Goal: Book appointment/travel/reservation

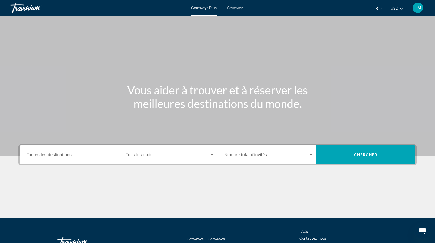
click at [52, 153] on span "Toutes les destinations" at bounding box center [49, 154] width 45 height 4
click at [52, 153] on input "Destination Toutes les destinations" at bounding box center [71, 155] width 88 height 6
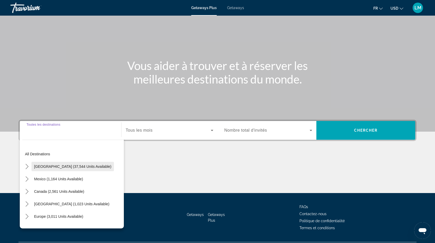
scroll to position [38, 0]
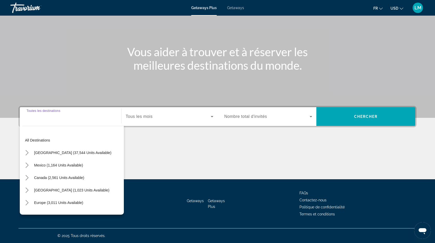
drag, startPoint x: 43, startPoint y: 200, endPoint x: 60, endPoint y: 191, distance: 19.1
click at [43, 200] on span "Europe (3,011 units available)" at bounding box center [58, 202] width 49 height 4
type input "**********"
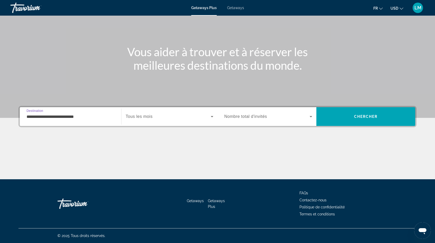
click at [147, 113] on span "Search widget" at bounding box center [168, 116] width 85 height 6
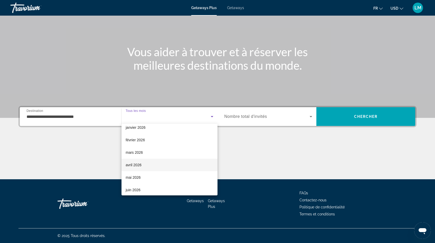
scroll to position [55, 0]
click at [146, 165] on mat-option "avril 2026" at bounding box center [169, 164] width 96 height 12
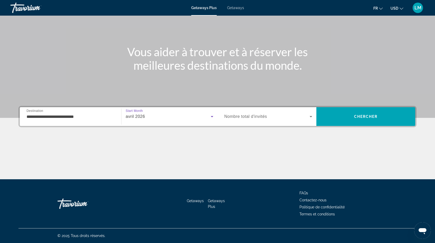
click at [264, 119] on span "Search widget" at bounding box center [266, 116] width 85 height 6
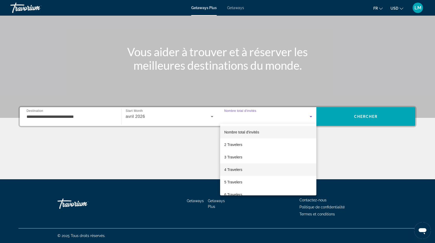
click at [247, 171] on mat-option "4 Travelers" at bounding box center [268, 169] width 96 height 12
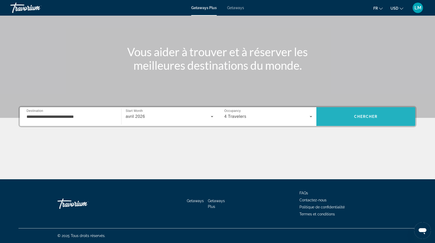
click at [342, 108] on span "Search" at bounding box center [365, 116] width 99 height 19
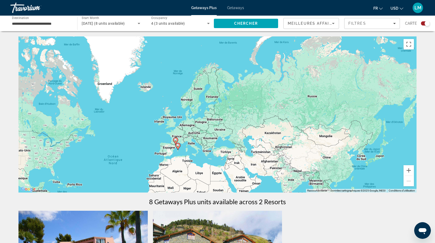
scroll to position [0, 0]
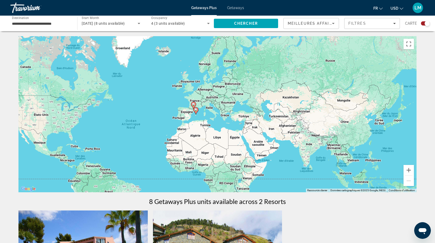
drag, startPoint x: 283, startPoint y: 112, endPoint x: 219, endPoint y: 126, distance: 65.7
click at [219, 126] on div "Pour activer le glissement avec le clavier, appuyez sur Alt+Entrée. Une fois ce…" at bounding box center [217, 114] width 398 height 156
click at [409, 169] on button "Zoom avant" at bounding box center [408, 170] width 10 height 10
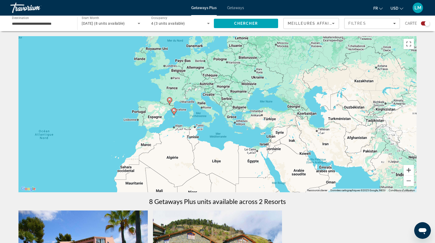
click at [409, 169] on button "Zoom avant" at bounding box center [408, 170] width 10 height 10
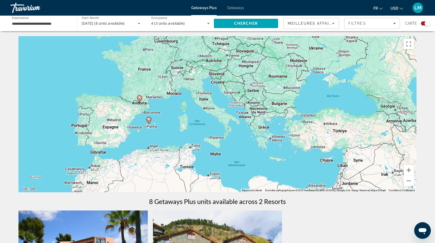
drag, startPoint x: 182, startPoint y: 110, endPoint x: 204, endPoint y: 121, distance: 23.7
click at [201, 119] on div "Pour activer le glissement avec le clavier, appuyez sur Alt+Entrée. Une fois ce…" at bounding box center [217, 114] width 398 height 156
click at [167, 26] on div "4 (3 units available)" at bounding box center [179, 23] width 56 height 6
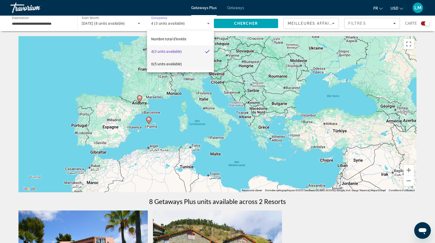
click at [171, 65] on span "6 (5 units available)" at bounding box center [166, 64] width 31 height 6
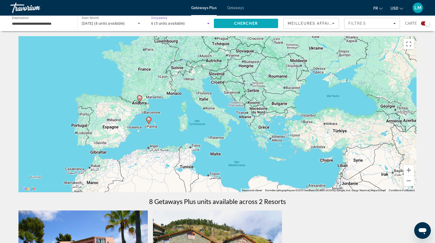
click at [236, 24] on span "Chercher" at bounding box center [246, 23] width 24 height 4
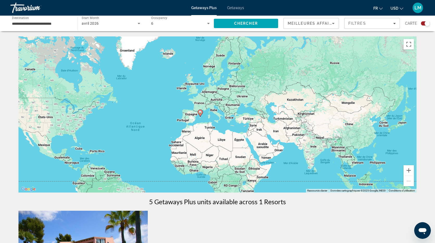
click at [49, 25] on input "**********" at bounding box center [41, 24] width 58 height 6
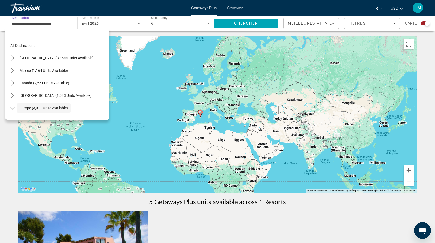
click at [26, 47] on span "All destinations" at bounding box center [22, 45] width 25 height 4
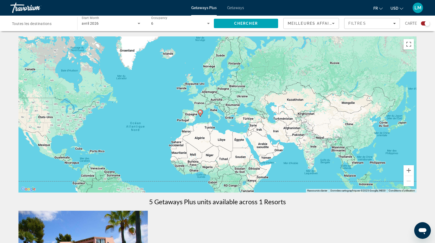
click at [161, 26] on div "6" at bounding box center [179, 23] width 56 height 6
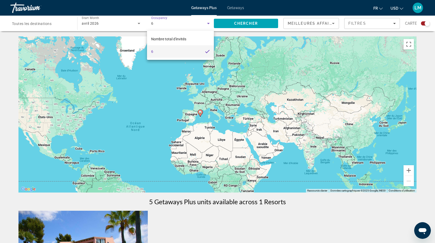
click at [233, 10] on div at bounding box center [217, 121] width 435 height 243
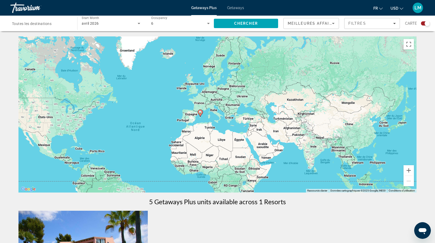
click at [235, 8] on span "Getaways" at bounding box center [235, 8] width 17 height 4
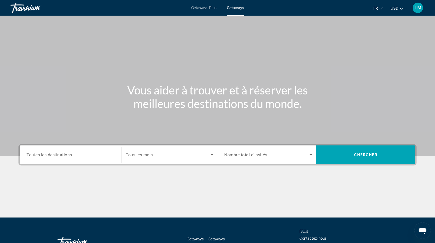
click at [50, 156] on span "Toutes les destinations" at bounding box center [49, 154] width 45 height 5
click at [50, 156] on input "Destination Toutes les destinations" at bounding box center [71, 155] width 88 height 6
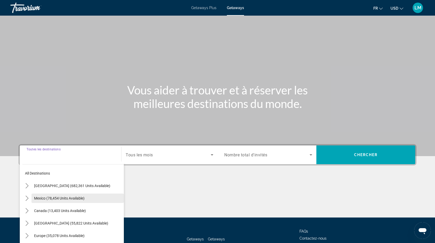
scroll to position [38, 0]
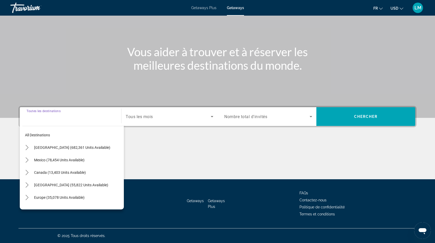
click at [41, 198] on span "Europe (35,078 units available)" at bounding box center [59, 197] width 50 height 4
type input "**********"
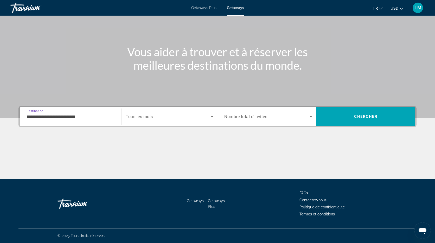
click at [143, 118] on span "Tous les mois" at bounding box center [139, 116] width 27 height 5
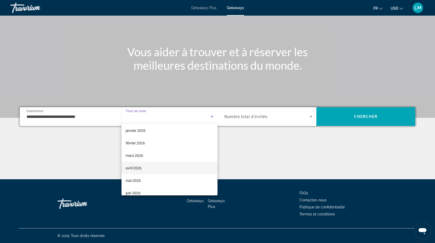
scroll to position [51, 0]
click at [156, 166] on mat-option "avril 2026" at bounding box center [169, 168] width 96 height 12
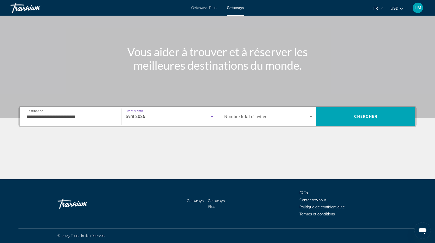
click at [241, 117] on span "Nombre total d'invités" at bounding box center [245, 116] width 43 height 5
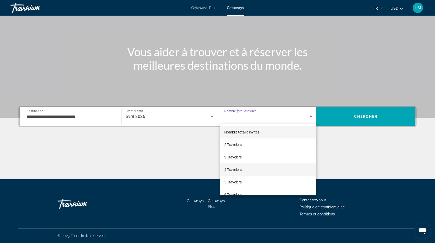
click at [237, 170] on span "4 Travelers" at bounding box center [232, 169] width 17 height 6
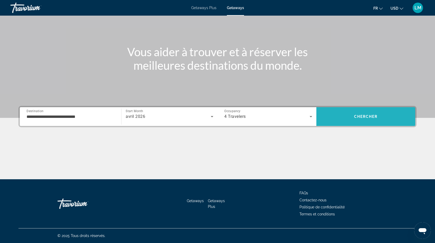
click at [372, 111] on span "Search" at bounding box center [365, 116] width 99 height 12
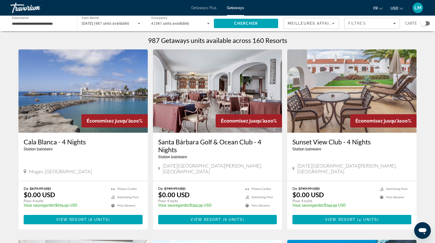
click at [425, 24] on div "Search widget" at bounding box center [423, 23] width 5 height 5
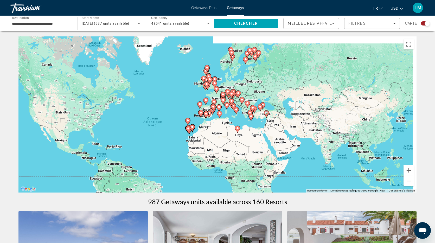
drag, startPoint x: 296, startPoint y: 120, endPoint x: 245, endPoint y: 128, distance: 52.1
click at [252, 134] on div "Pour activer le glissement avec le clavier, appuyez sur Alt+Entrée. Une fois ce…" at bounding box center [217, 114] width 398 height 156
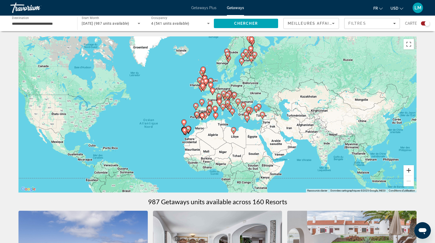
click at [409, 170] on button "Zoom avant" at bounding box center [408, 170] width 10 height 10
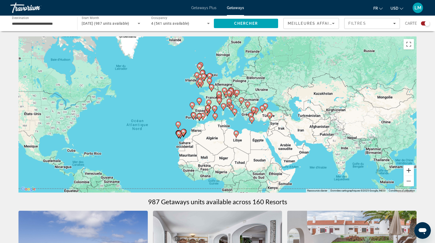
click at [409, 170] on button "Zoom avant" at bounding box center [408, 170] width 10 height 10
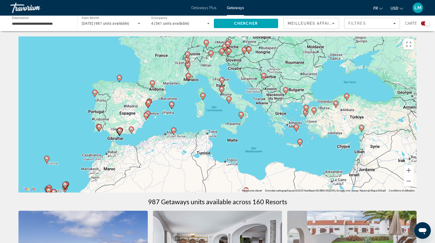
drag, startPoint x: 343, startPoint y: 135, endPoint x: 307, endPoint y: 134, distance: 35.6
click at [306, 134] on div "Pour activer le glissement avec le clavier, appuyez sur Alt+Entrée. Une fois ce…" at bounding box center [217, 114] width 398 height 156
click at [408, 171] on button "Zoom avant" at bounding box center [408, 170] width 10 height 10
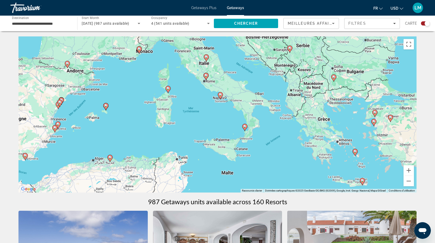
drag, startPoint x: 273, startPoint y: 80, endPoint x: 247, endPoint y: 88, distance: 27.0
click at [249, 88] on div "Pour activer le glissement avec le clavier, appuyez sur Alt+Entrée. Une fois ce…" at bounding box center [217, 114] width 398 height 156
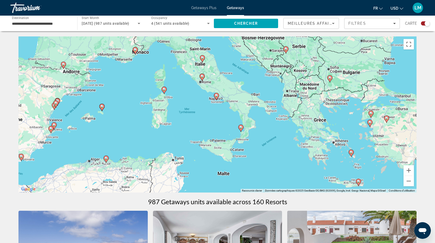
click at [217, 96] on image "Main content" at bounding box center [216, 95] width 3 height 3
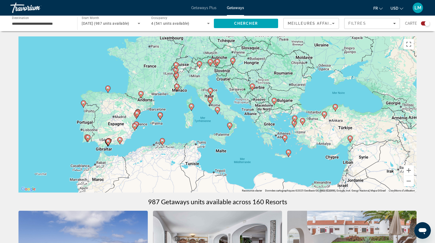
click at [218, 110] on image "Main content" at bounding box center [217, 109] width 3 height 3
type input "**********"
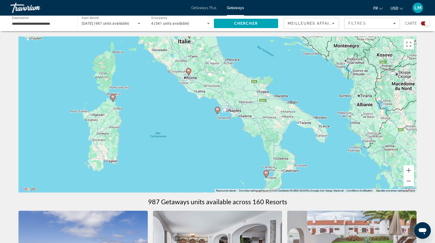
click at [218, 111] on icon "Main content" at bounding box center [217, 110] width 5 height 7
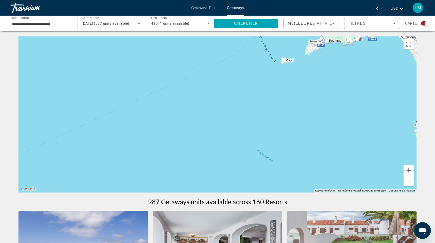
drag, startPoint x: 244, startPoint y: 146, endPoint x: 241, endPoint y: 50, distance: 96.2
click at [242, 47] on div "Pour activer le glissement avec le clavier, appuyez sur Alt+Entrée. Une fois ce…" at bounding box center [217, 114] width 398 height 156
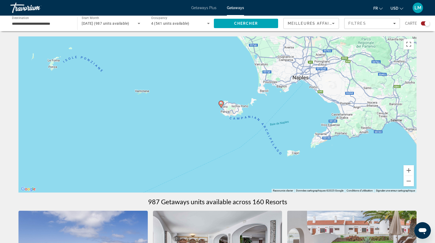
drag, startPoint x: 241, startPoint y: 50, endPoint x: 228, endPoint y: 121, distance: 72.1
click at [247, 141] on div "Pour activer le glissement avec le clavier, appuyez sur Alt+Entrée. Une fois ce…" at bounding box center [217, 114] width 398 height 156
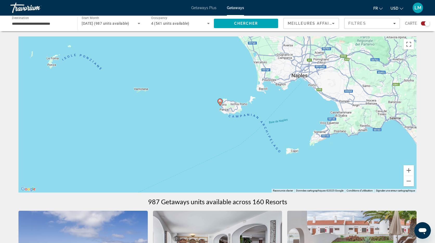
click at [220, 100] on image "Main content" at bounding box center [219, 101] width 3 height 3
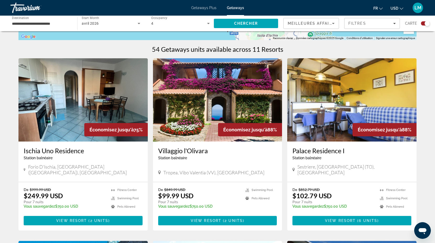
scroll to position [155, 0]
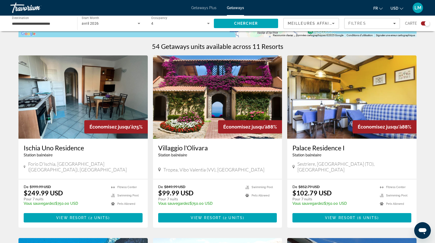
click at [91, 82] on img "Main content" at bounding box center [82, 96] width 129 height 83
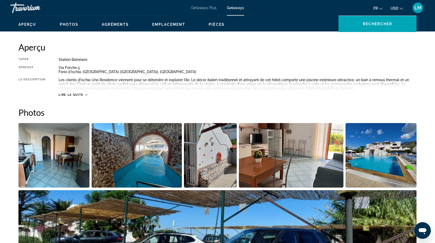
scroll to position [176, 0]
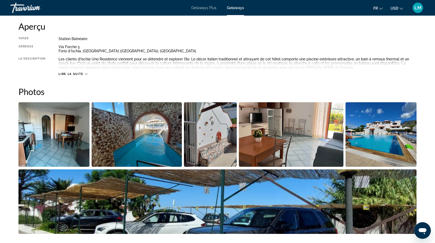
click at [57, 127] on img "Open full-screen image slider" at bounding box center [53, 134] width 71 height 64
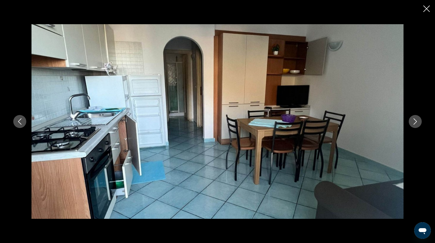
click at [418, 123] on button "Next image" at bounding box center [414, 121] width 13 height 13
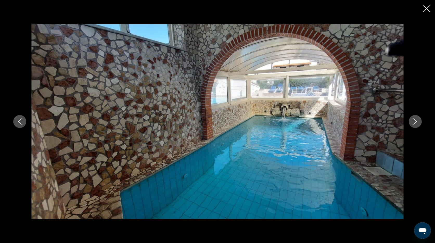
click at [417, 122] on icon "Next image" at bounding box center [415, 121] width 6 height 6
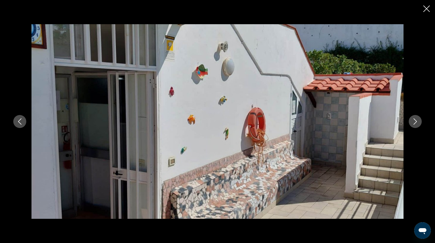
click at [417, 122] on icon "Next image" at bounding box center [415, 121] width 6 height 6
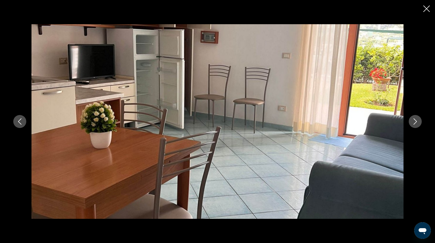
click at [417, 122] on icon "Next image" at bounding box center [415, 121] width 6 height 6
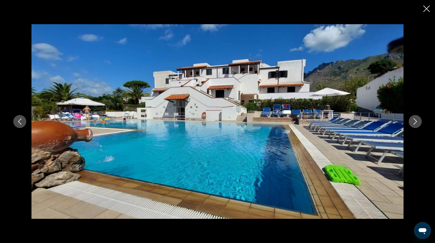
click at [417, 122] on icon "Next image" at bounding box center [415, 121] width 6 height 6
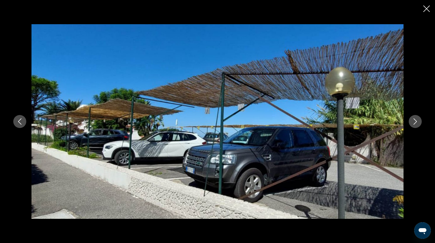
click at [417, 122] on icon "Next image" at bounding box center [415, 121] width 6 height 6
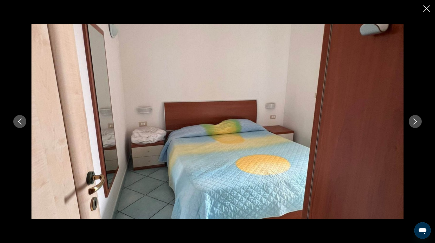
click at [417, 122] on icon "Next image" at bounding box center [415, 121] width 6 height 6
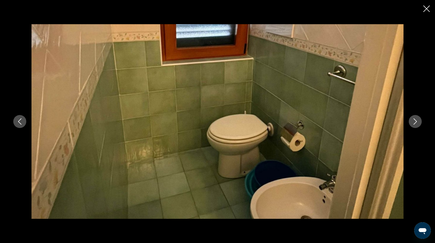
click at [417, 122] on icon "Next image" at bounding box center [415, 121] width 6 height 6
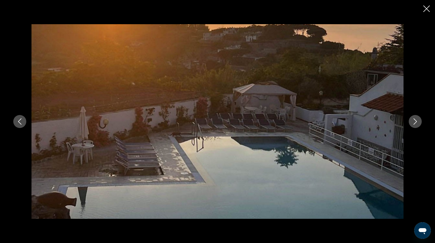
click at [18, 122] on icon "Previous image" at bounding box center [20, 121] width 6 height 6
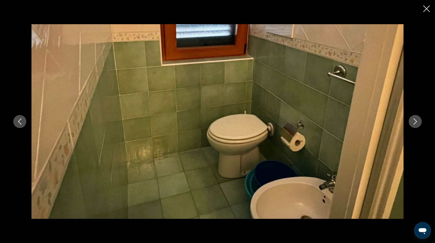
click at [412, 117] on button "Next image" at bounding box center [414, 121] width 13 height 13
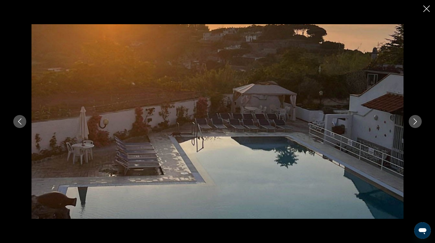
click at [413, 117] on button "Next image" at bounding box center [414, 121] width 13 height 13
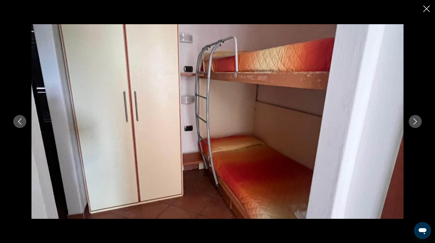
click at [413, 117] on button "Next image" at bounding box center [414, 121] width 13 height 13
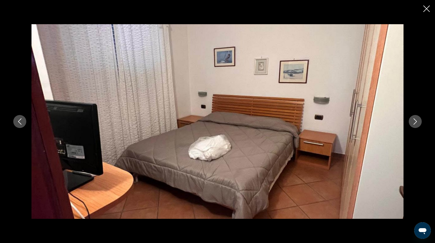
click at [413, 117] on button "Next image" at bounding box center [414, 121] width 13 height 13
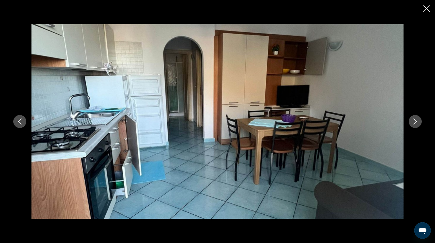
click at [413, 117] on button "Next image" at bounding box center [414, 121] width 13 height 13
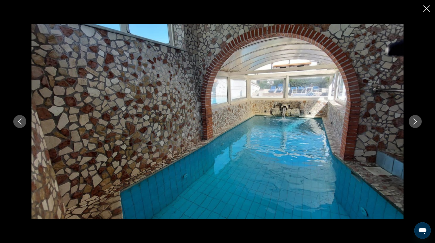
click at [427, 8] on icon "Close slideshow" at bounding box center [426, 8] width 6 height 6
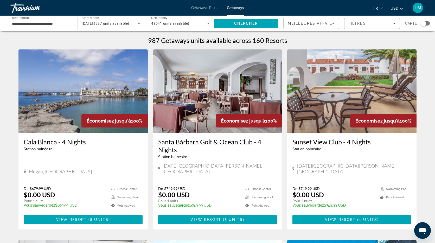
click at [423, 23] on div "Search widget" at bounding box center [423, 23] width 5 height 5
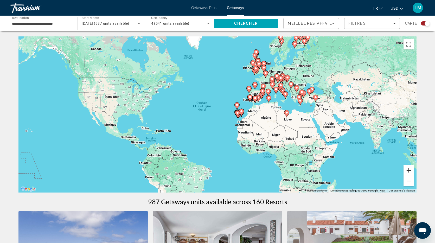
click at [409, 171] on button "Zoom avant" at bounding box center [408, 170] width 10 height 10
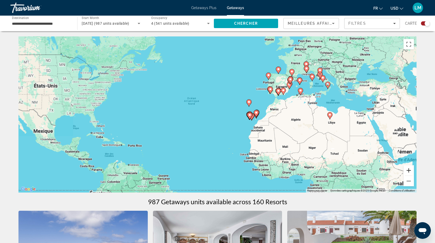
click at [409, 171] on button "Zoom avant" at bounding box center [408, 170] width 10 height 10
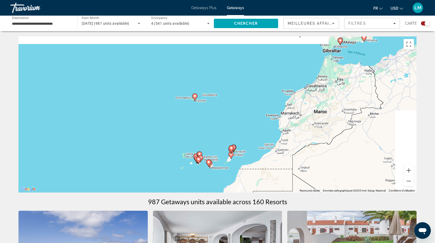
drag, startPoint x: 365, startPoint y: 103, endPoint x: 188, endPoint y: 128, distance: 179.2
click at [188, 127] on div "Pour activer le glissement avec le clavier, appuyez sur Alt+Entrée. Une fois ce…" at bounding box center [217, 114] width 398 height 156
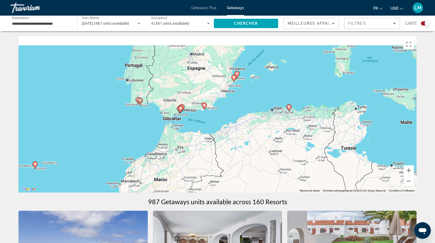
drag, startPoint x: 333, startPoint y: 96, endPoint x: 181, endPoint y: 158, distance: 164.0
click at [179, 160] on div "Pour activer le glissement avec le clavier, appuyez sur Alt+Entrée. Une fois ce…" at bounding box center [217, 114] width 398 height 156
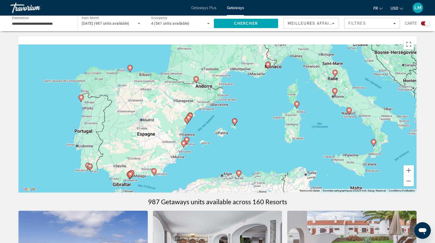
drag, startPoint x: 252, startPoint y: 91, endPoint x: 231, endPoint y: 151, distance: 63.6
click at [231, 151] on div "Pour activer le glissement avec le clavier, appuyez sur Alt+Entrée. Une fois ce…" at bounding box center [217, 114] width 398 height 156
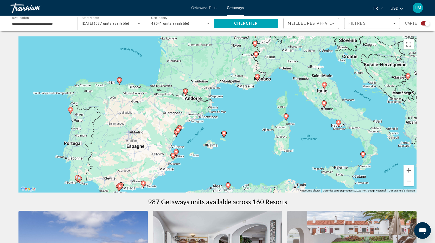
click at [362, 155] on icon "Main content" at bounding box center [362, 155] width 5 height 7
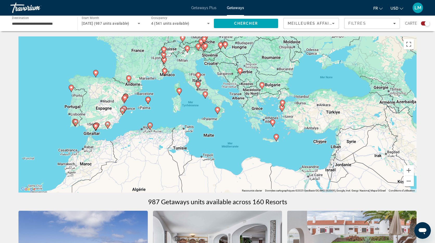
click at [217, 112] on icon "Main content" at bounding box center [217, 110] width 5 height 7
type input "**********"
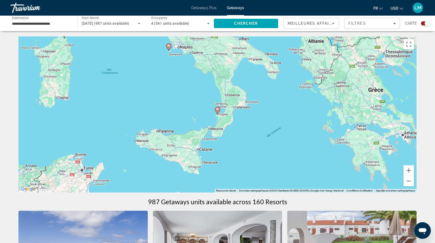
click at [217, 112] on icon "Main content" at bounding box center [217, 110] width 5 height 7
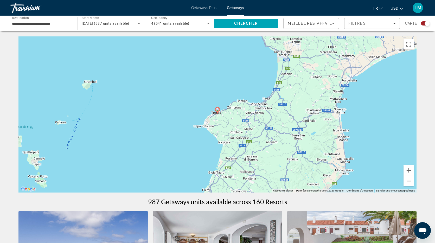
click at [218, 112] on icon "Main content" at bounding box center [217, 110] width 5 height 7
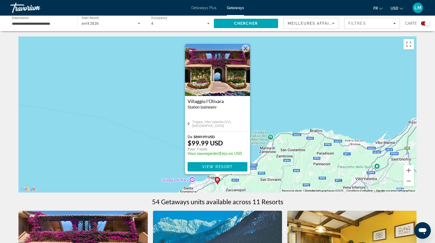
click at [216, 69] on img "Main content" at bounding box center [217, 70] width 65 height 52
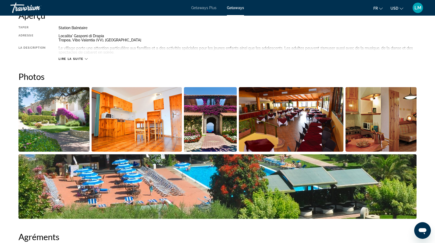
scroll to position [118, 0]
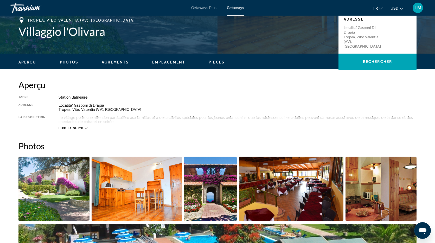
click at [54, 192] on img "Open full-screen image slider" at bounding box center [53, 188] width 71 height 64
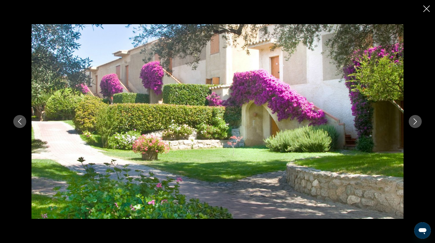
click at [414, 122] on icon "Next image" at bounding box center [415, 121] width 6 height 6
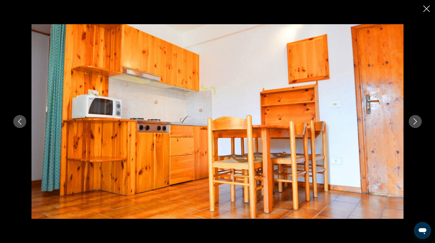
click at [413, 122] on icon "Next image" at bounding box center [415, 121] width 6 height 6
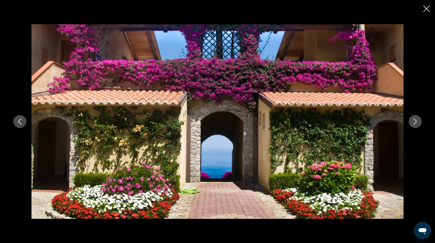
click at [413, 122] on icon "Next image" at bounding box center [415, 121] width 6 height 6
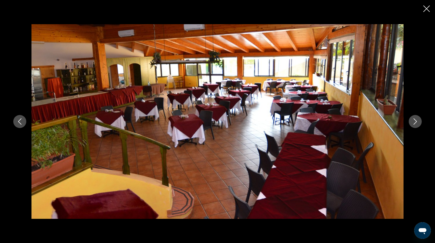
click at [413, 122] on icon "Next image" at bounding box center [415, 121] width 6 height 6
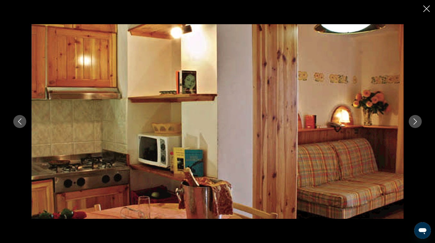
click at [413, 122] on icon "Next image" at bounding box center [415, 121] width 6 height 6
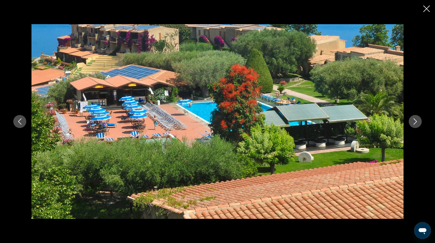
click at [413, 122] on icon "Next image" at bounding box center [415, 121] width 6 height 6
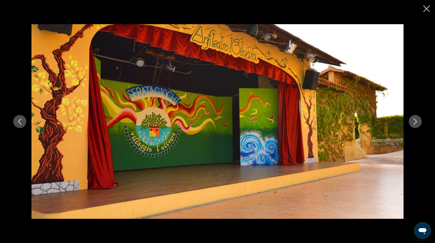
click at [413, 122] on icon "Next image" at bounding box center [415, 121] width 6 height 6
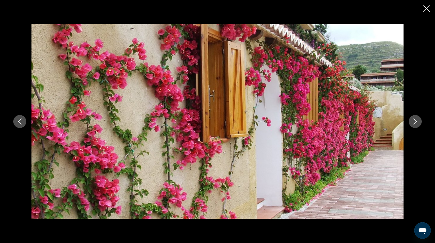
click at [413, 122] on icon "Next image" at bounding box center [415, 121] width 6 height 6
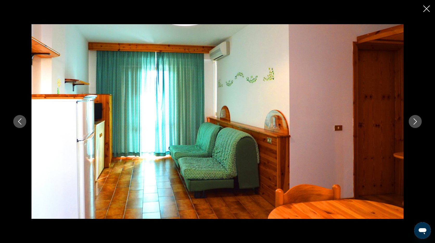
click at [413, 122] on icon "Next image" at bounding box center [415, 121] width 6 height 6
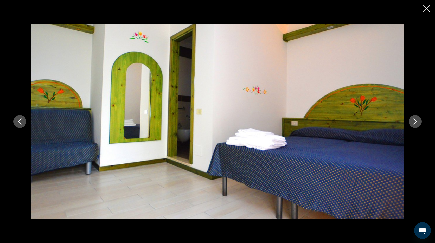
click at [413, 122] on icon "Next image" at bounding box center [415, 121] width 6 height 6
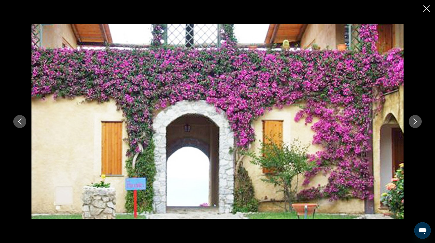
click at [413, 122] on icon "Next image" at bounding box center [415, 121] width 6 height 6
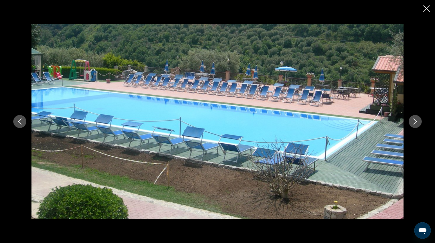
click at [413, 122] on icon "Next image" at bounding box center [415, 121] width 6 height 6
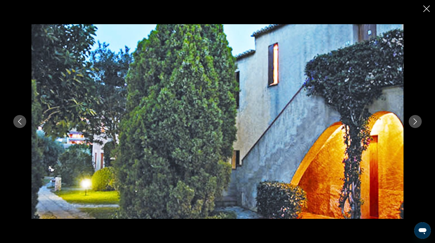
click at [413, 122] on icon "Next image" at bounding box center [415, 121] width 6 height 6
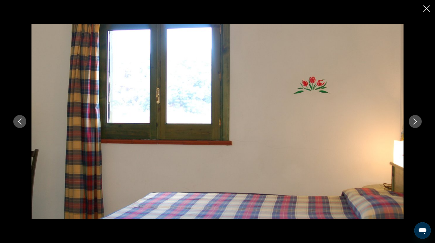
click at [413, 122] on icon "Next image" at bounding box center [415, 121] width 6 height 6
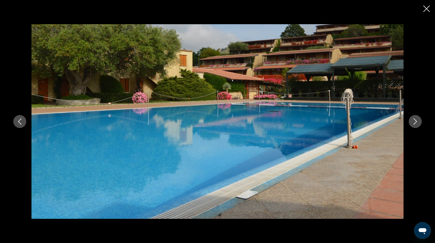
click at [413, 122] on icon "Next image" at bounding box center [415, 121] width 6 height 6
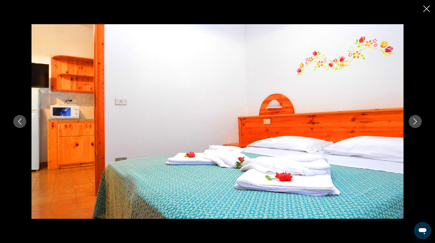
click at [413, 122] on icon "Next image" at bounding box center [415, 121] width 6 height 6
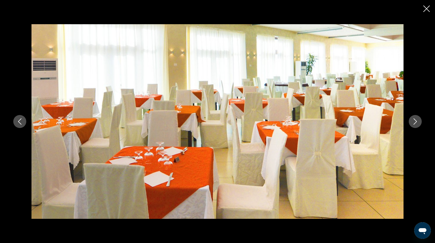
click at [413, 122] on icon "Next image" at bounding box center [415, 121] width 6 height 6
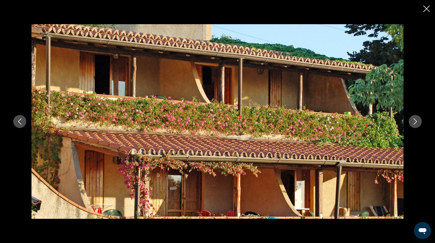
click at [413, 122] on icon "Next image" at bounding box center [415, 121] width 6 height 6
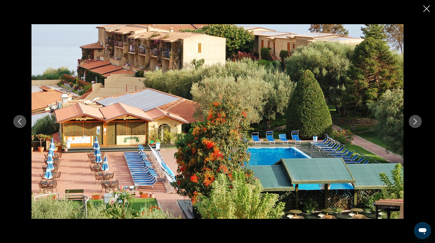
click at [413, 122] on icon "Next image" at bounding box center [415, 121] width 6 height 6
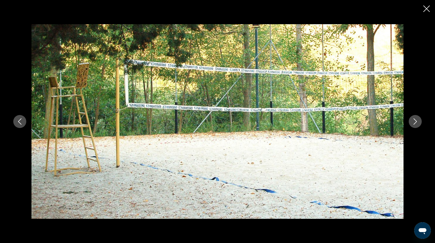
click at [413, 122] on icon "Next image" at bounding box center [415, 121] width 6 height 6
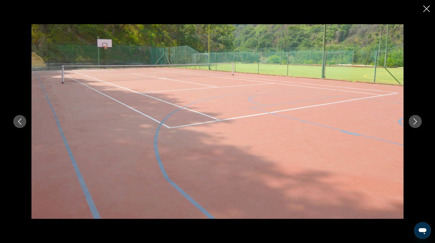
click at [413, 122] on icon "Next image" at bounding box center [415, 121] width 6 height 6
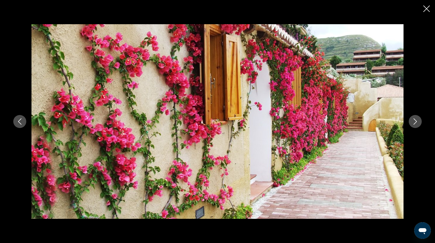
click at [413, 122] on icon "Next image" at bounding box center [415, 121] width 6 height 6
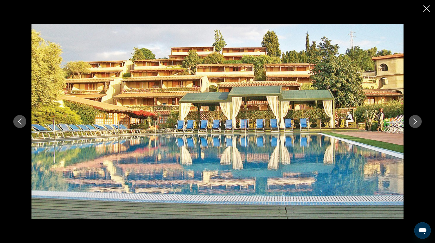
click at [413, 122] on icon "Next image" at bounding box center [415, 121] width 6 height 6
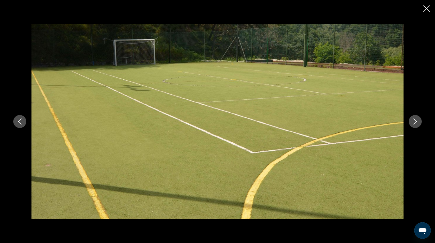
click at [413, 122] on icon "Next image" at bounding box center [415, 121] width 6 height 6
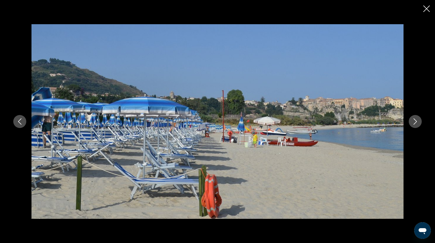
click at [413, 122] on icon "Next image" at bounding box center [415, 121] width 6 height 6
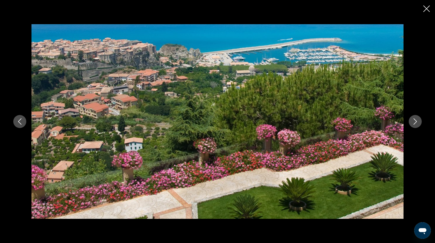
click at [413, 122] on icon "Next image" at bounding box center [415, 121] width 6 height 6
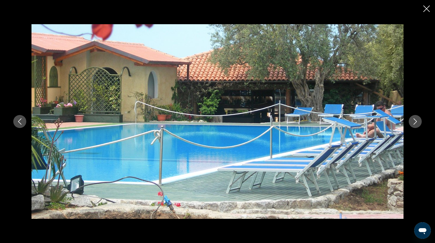
click at [413, 122] on icon "Next image" at bounding box center [415, 121] width 6 height 6
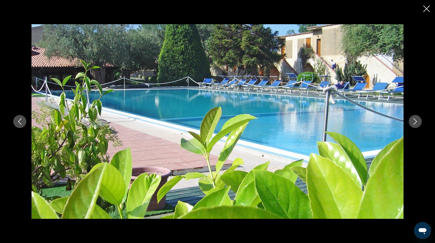
click at [413, 122] on icon "Next image" at bounding box center [415, 121] width 6 height 6
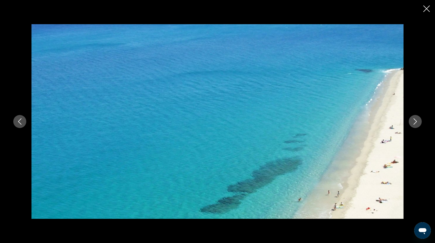
click at [413, 122] on icon "Next image" at bounding box center [415, 121] width 6 height 6
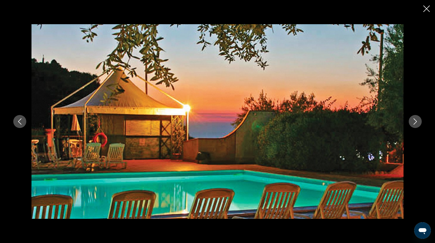
click at [413, 122] on icon "Next image" at bounding box center [415, 121] width 6 height 6
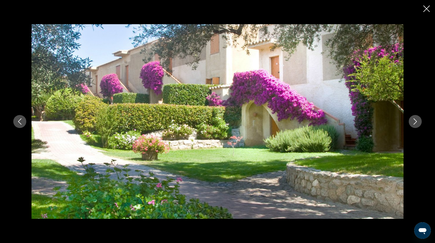
click at [413, 122] on icon "Next image" at bounding box center [415, 121] width 6 height 6
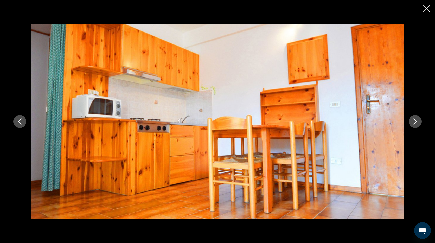
click at [428, 7] on icon "Close slideshow" at bounding box center [426, 8] width 6 height 6
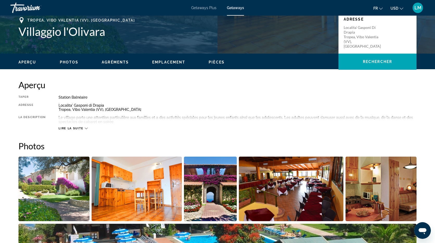
scroll to position [0, 0]
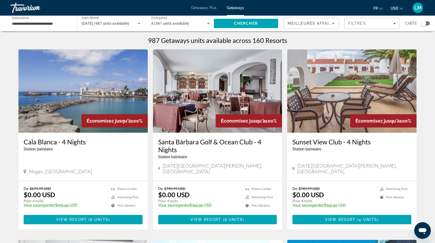
click at [423, 23] on div "Search widget" at bounding box center [423, 23] width 5 height 5
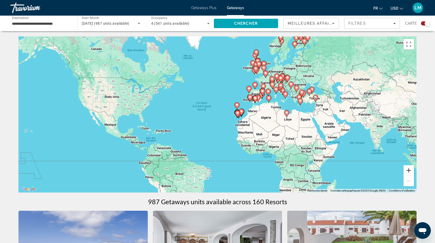
click at [409, 169] on button "Zoom avant" at bounding box center [408, 170] width 10 height 10
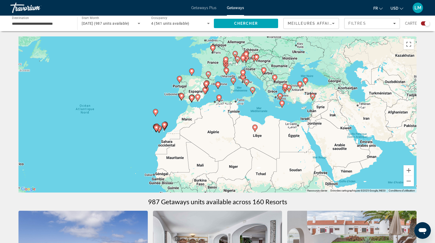
drag, startPoint x: 322, startPoint y: 124, endPoint x: 249, endPoint y: 135, distance: 74.0
click at [220, 136] on div "Pour activer le glissement avec le clavier, appuyez sur Alt+Entrée. Une fois ce…" at bounding box center [217, 114] width 398 height 156
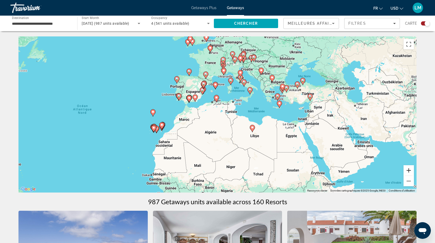
drag, startPoint x: 407, startPoint y: 170, endPoint x: 401, endPoint y: 168, distance: 6.5
click at [407, 170] on button "Zoom avant" at bounding box center [408, 170] width 10 height 10
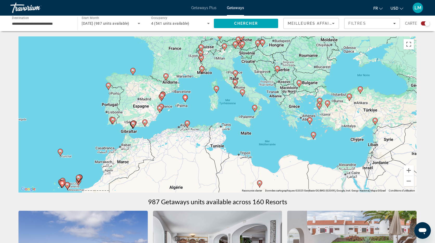
drag, startPoint x: 255, startPoint y: 69, endPoint x: 227, endPoint y: 107, distance: 47.3
click at [227, 107] on div "Pour activer le glissement avec le clavier, appuyez sur Alt+Entrée. Une fois ce…" at bounding box center [217, 114] width 398 height 156
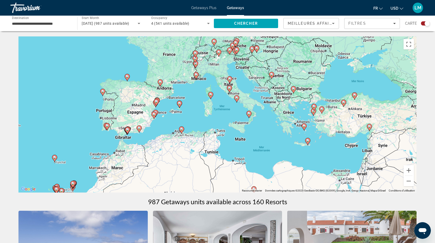
drag, startPoint x: 236, startPoint y: 102, endPoint x: 230, endPoint y: 109, distance: 9.6
click at [230, 109] on div "Pour activer le glissement avec le clavier, appuyez sur Alt+Entrée. Une fois ce…" at bounding box center [217, 114] width 398 height 156
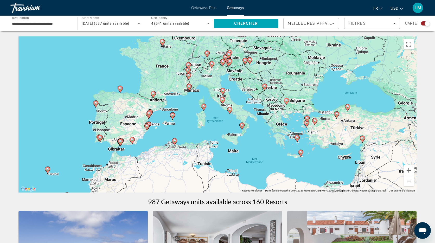
drag, startPoint x: 222, startPoint y: 103, endPoint x: 214, endPoint y: 116, distance: 15.2
click at [214, 116] on div "Pour activer le glissement avec le clavier, appuyez sur Alt+Entrée. Une fois ce…" at bounding box center [217, 114] width 398 height 156
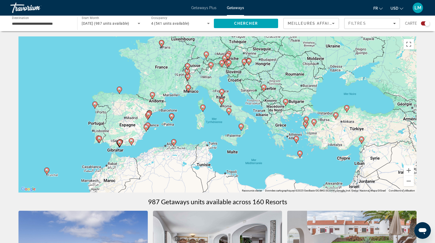
scroll to position [1, 0]
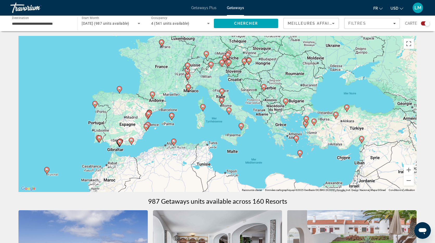
click at [222, 90] on image "Main content" at bounding box center [221, 90] width 3 height 3
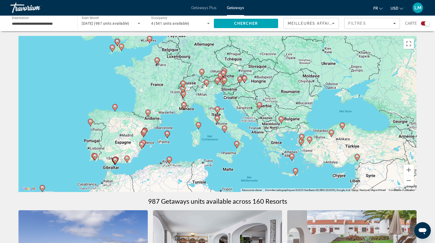
click at [218, 109] on image "Main content" at bounding box center [217, 108] width 3 height 3
type input "**********"
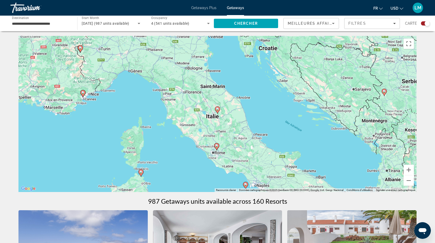
click at [218, 109] on image "Main content" at bounding box center [217, 108] width 3 height 3
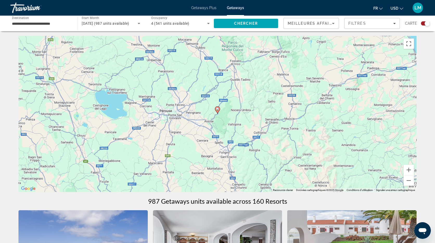
click at [218, 110] on image "Main content" at bounding box center [217, 108] width 3 height 3
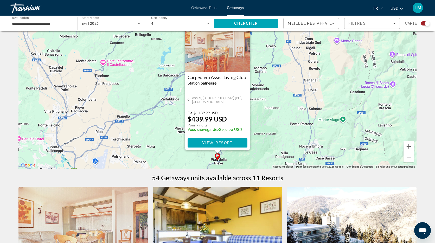
scroll to position [0, 0]
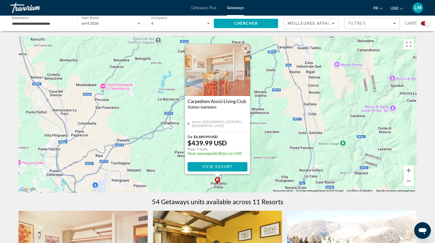
click at [246, 47] on button "Fermer" at bounding box center [245, 48] width 8 height 8
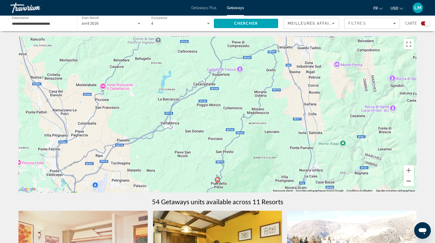
click at [407, 180] on button "Zoom arrière" at bounding box center [408, 181] width 10 height 10
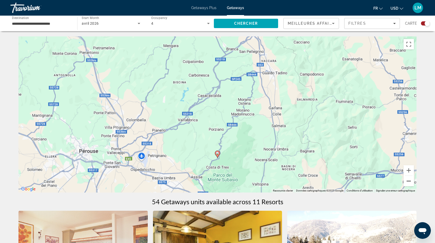
click at [407, 180] on button "Zoom arrière" at bounding box center [408, 181] width 10 height 10
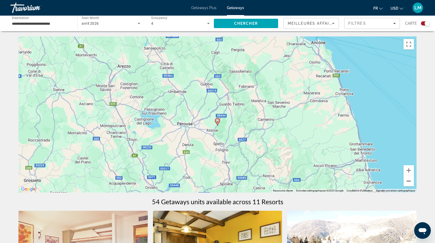
click at [407, 180] on button "Zoom arrière" at bounding box center [408, 181] width 10 height 10
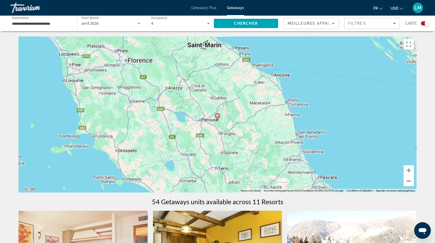
click at [407, 180] on button "Zoom arrière" at bounding box center [408, 181] width 10 height 10
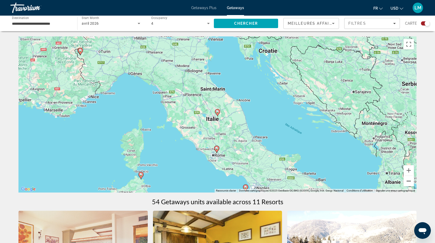
click at [407, 180] on button "Zoom arrière" at bounding box center [408, 181] width 10 height 10
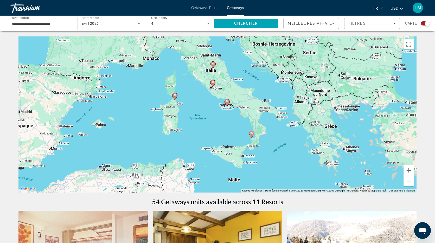
drag, startPoint x: 252, startPoint y: 132, endPoint x: 250, endPoint y: 97, distance: 34.4
click at [250, 97] on div "Pour activer le glissement avec le clavier, appuyez sur Alt+Entrée. Une fois ce…" at bounding box center [217, 114] width 398 height 156
click at [228, 102] on image "Main content" at bounding box center [226, 101] width 3 height 3
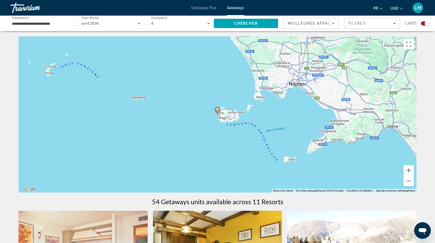
click at [218, 110] on image "Main content" at bounding box center [217, 109] width 3 height 3
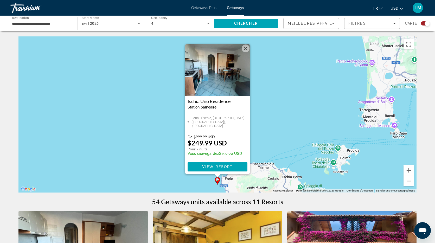
click at [212, 88] on img "Main content" at bounding box center [217, 70] width 65 height 52
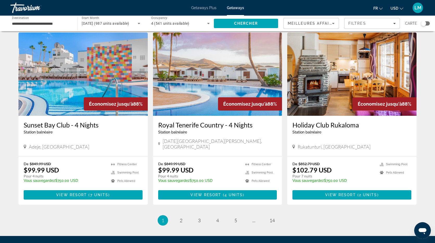
scroll to position [579, 0]
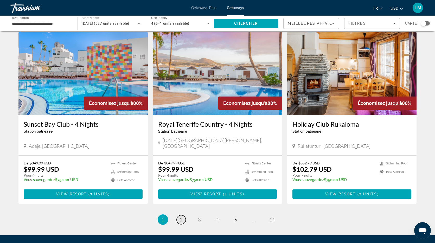
click at [180, 217] on span "2" at bounding box center [181, 220] width 3 height 6
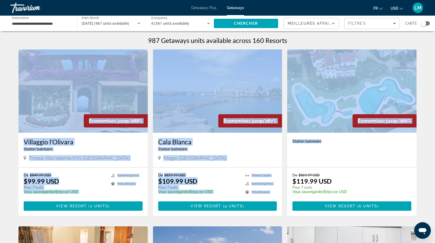
drag, startPoint x: 11, startPoint y: 69, endPoint x: 406, endPoint y: 151, distance: 403.4
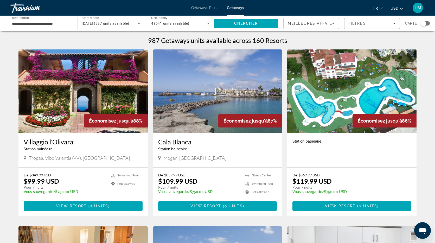
drag, startPoint x: 406, startPoint y: 151, endPoint x: 424, endPoint y: 163, distance: 22.1
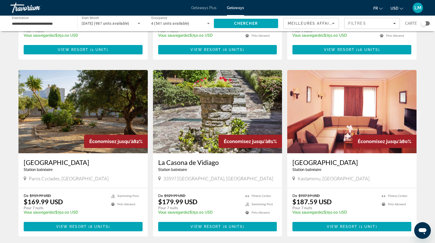
scroll to position [522, 0]
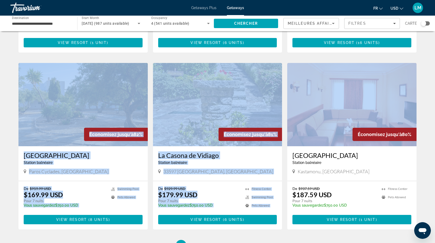
drag, startPoint x: 284, startPoint y: 53, endPoint x: 145, endPoint y: 52, distance: 138.8
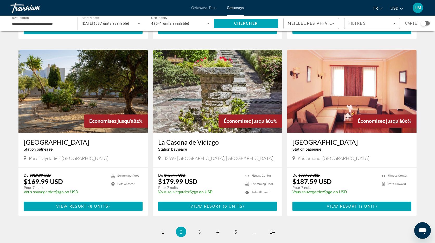
scroll to position [538, 0]
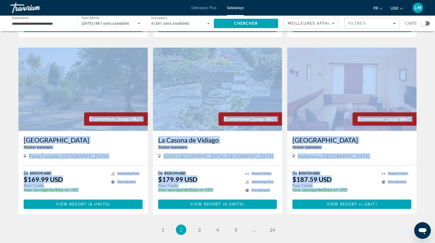
drag, startPoint x: 12, startPoint y: 37, endPoint x: 423, endPoint y: 208, distance: 445.1
drag, startPoint x: 10, startPoint y: 36, endPoint x: 407, endPoint y: 220, distance: 437.0
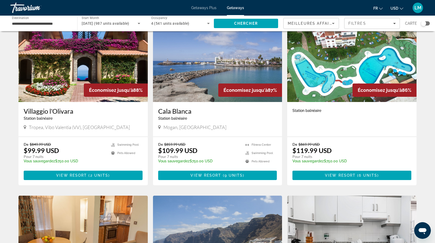
scroll to position [0, 0]
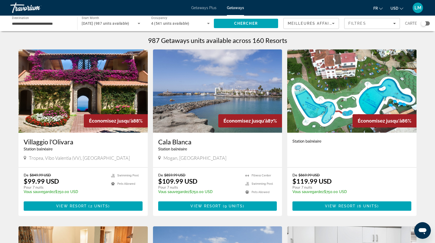
click at [338, 78] on img "Main content" at bounding box center [351, 90] width 129 height 83
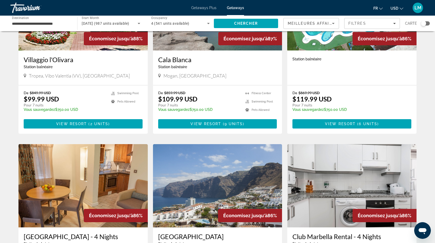
scroll to position [134, 0]
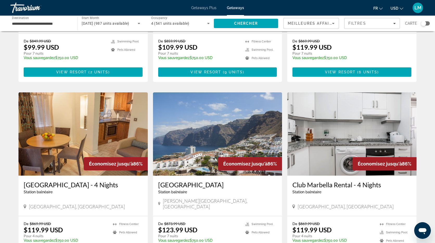
drag, startPoint x: 422, startPoint y: 24, endPoint x: 421, endPoint y: 27, distance: 3.6
click at [422, 24] on div "Search widget" at bounding box center [423, 23] width 5 height 5
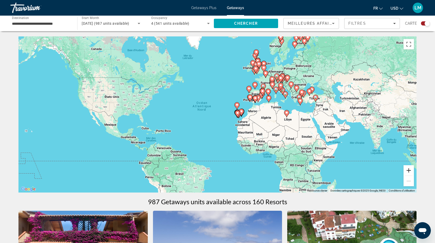
drag, startPoint x: 408, startPoint y: 167, endPoint x: 404, endPoint y: 156, distance: 11.7
click at [408, 167] on button "Zoom avant" at bounding box center [408, 170] width 10 height 10
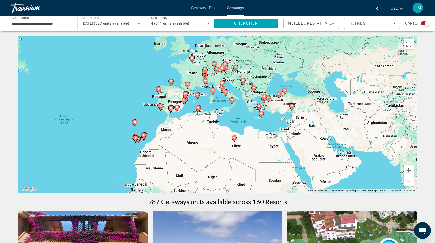
drag, startPoint x: 350, startPoint y: 95, endPoint x: 231, endPoint y: 117, distance: 121.8
click at [228, 116] on div "Pour activer le glissement avec le clavier, appuyez sur Alt+Entrée. Une fois ce…" at bounding box center [217, 114] width 398 height 156
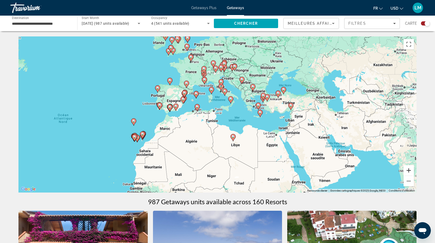
click at [408, 168] on button "Zoom avant" at bounding box center [408, 170] width 10 height 10
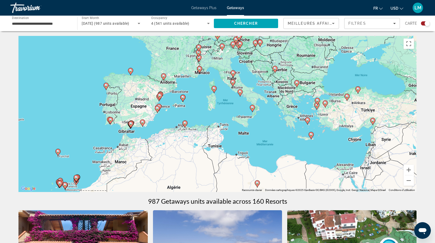
drag, startPoint x: 270, startPoint y: 99, endPoint x: 280, endPoint y: 124, distance: 27.5
click at [280, 125] on div "Pour activer le glissement avec le clavier, appuyez sur Alt+Entrée. Une fois ce…" at bounding box center [217, 114] width 398 height 156
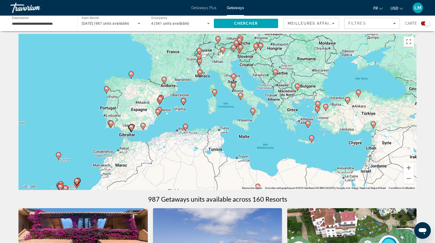
scroll to position [5, 0]
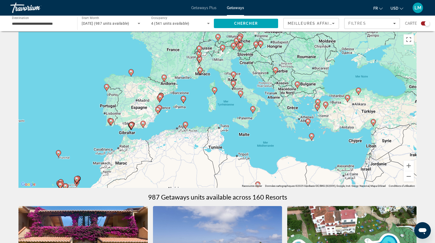
click at [199, 60] on image "Main content" at bounding box center [199, 58] width 3 height 3
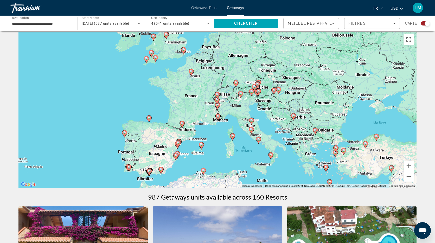
click at [218, 106] on icon "Main content" at bounding box center [217, 105] width 5 height 7
type input "**********"
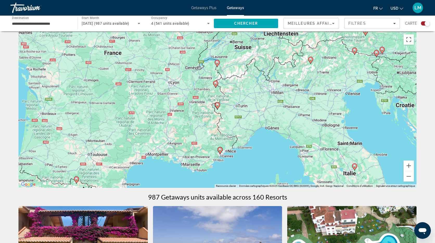
click at [217, 107] on icon "Main content" at bounding box center [217, 105] width 5 height 7
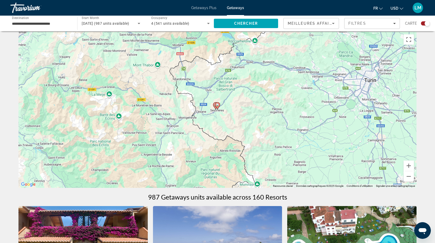
click at [218, 106] on icon "Main content" at bounding box center [217, 105] width 5 height 7
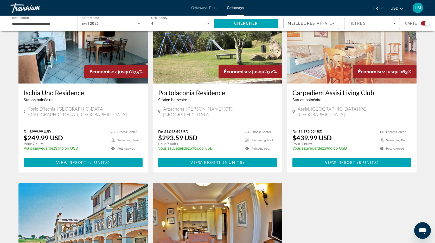
scroll to position [639, 0]
